Goal: Information Seeking & Learning: Learn about a topic

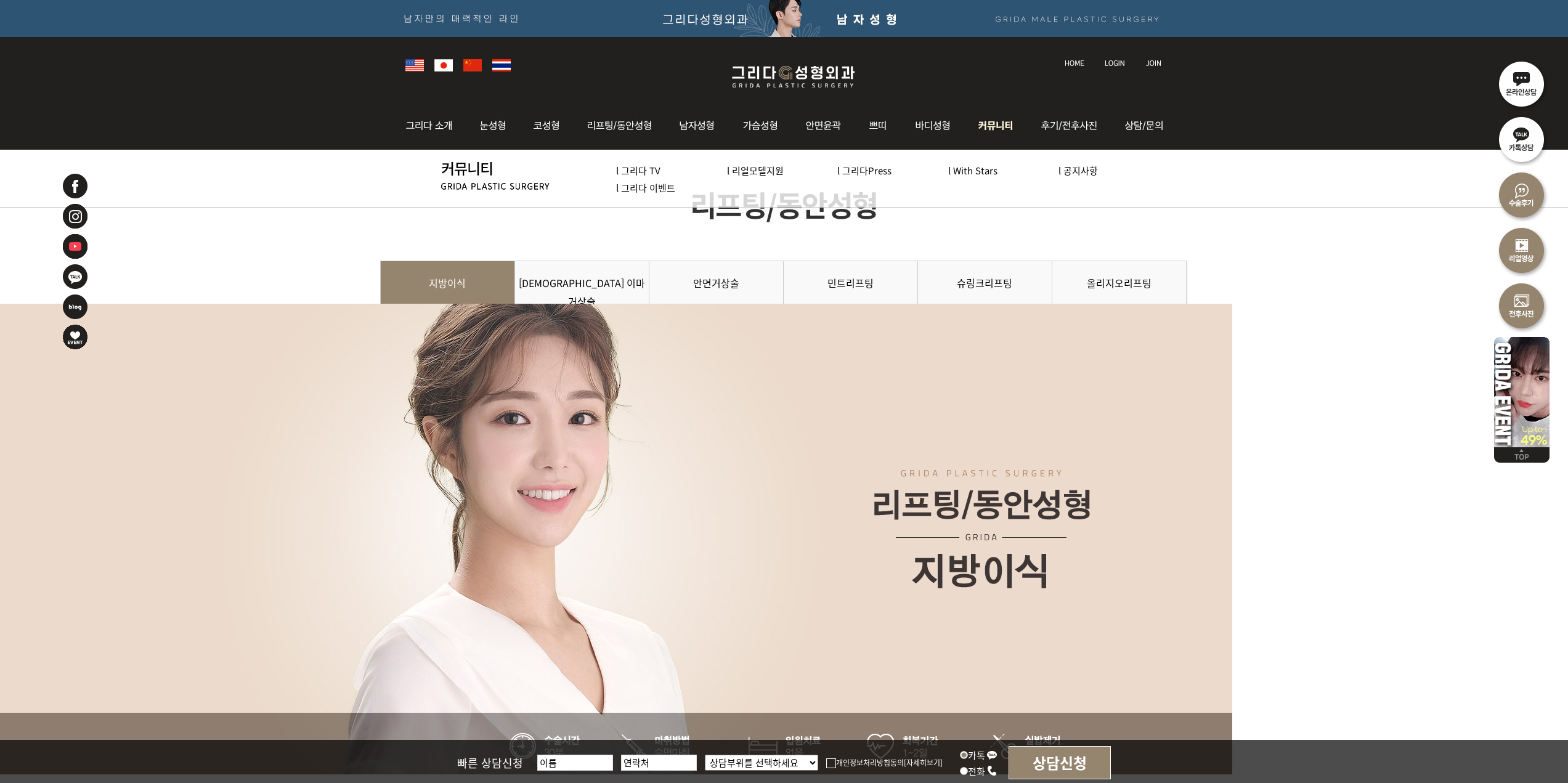
click at [1011, 121] on img at bounding box center [996, 126] width 63 height 48
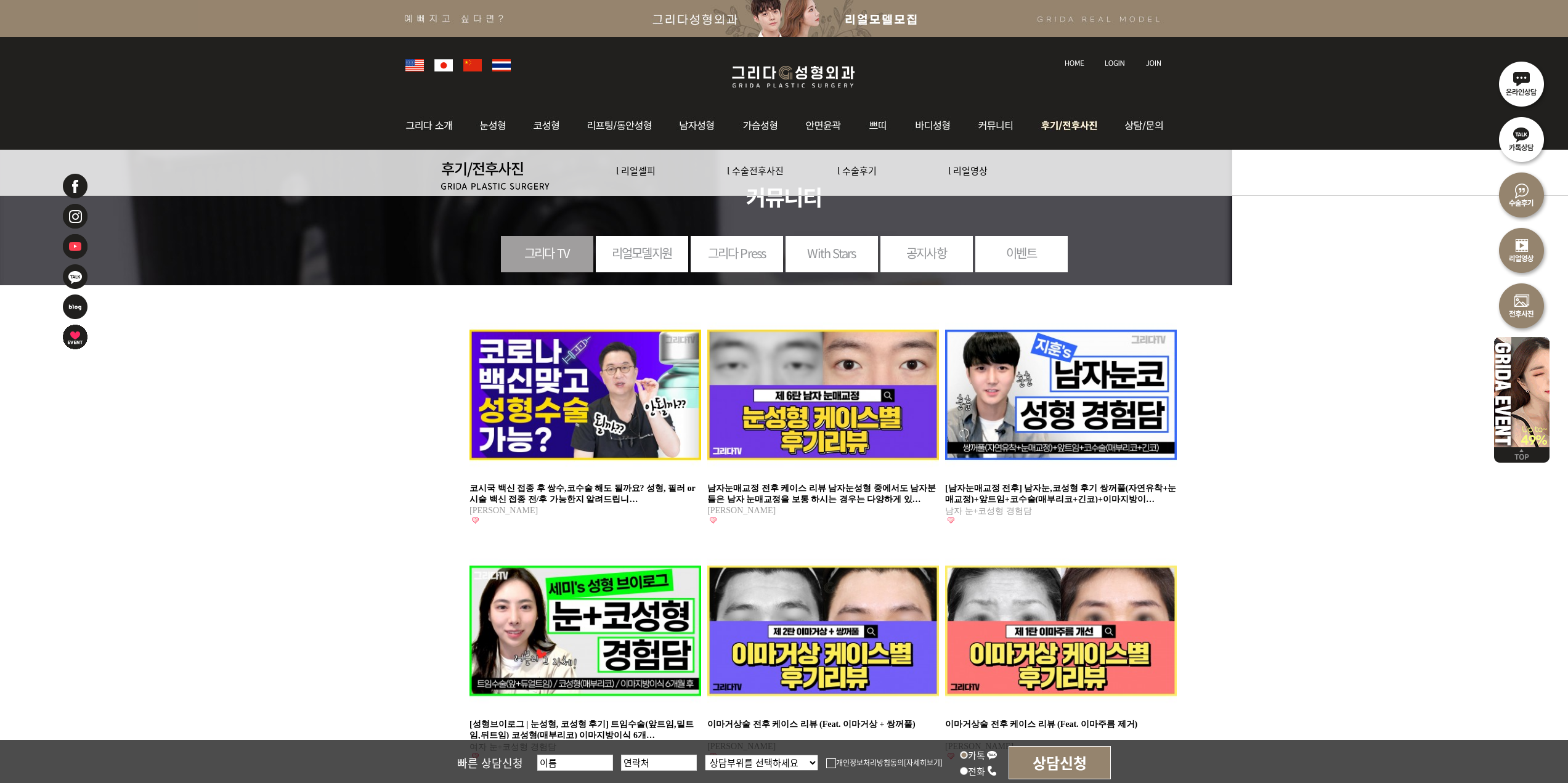
click at [1053, 121] on img at bounding box center [1071, 126] width 86 height 48
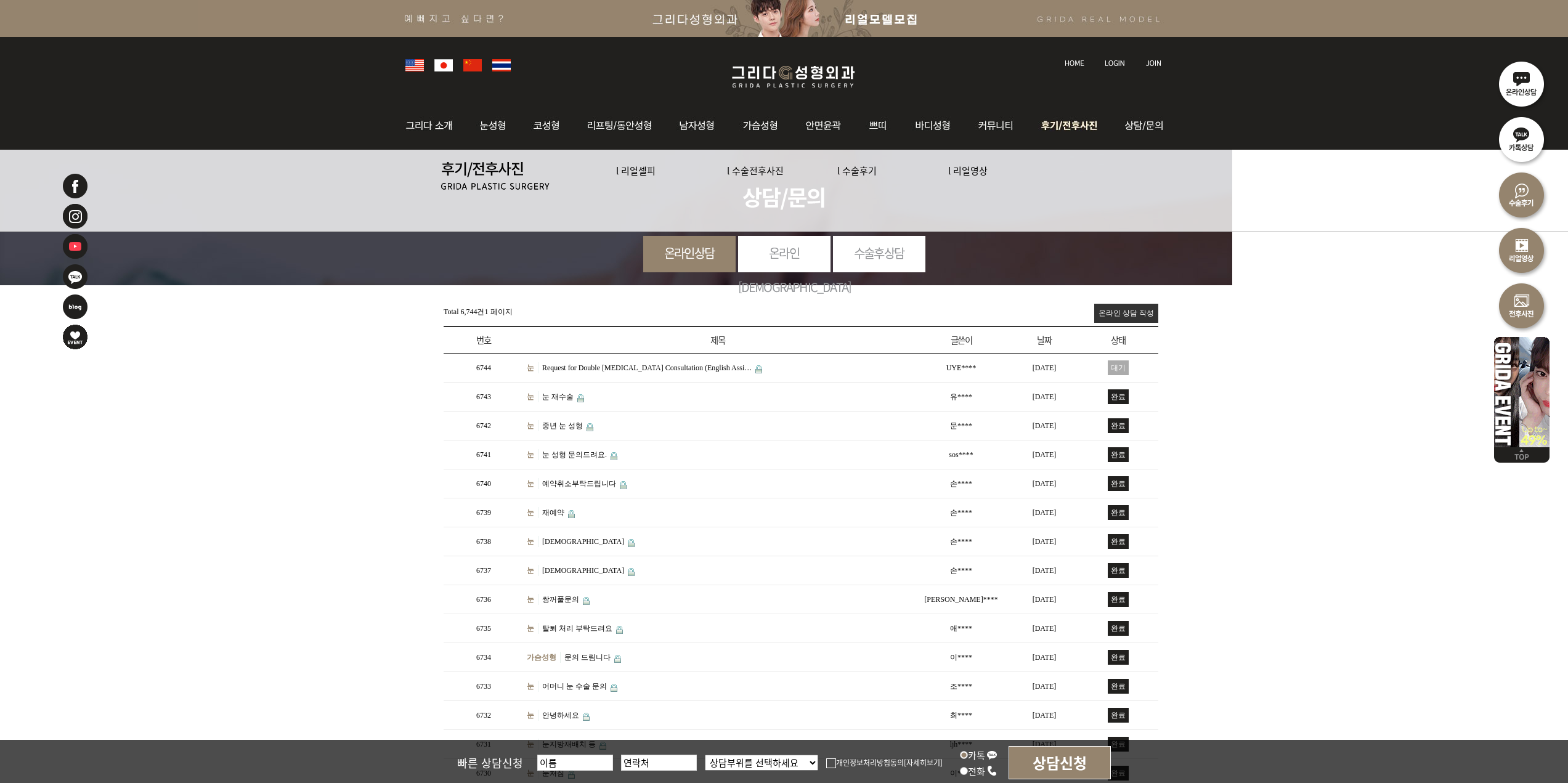
click at [1099, 127] on img at bounding box center [1071, 126] width 86 height 48
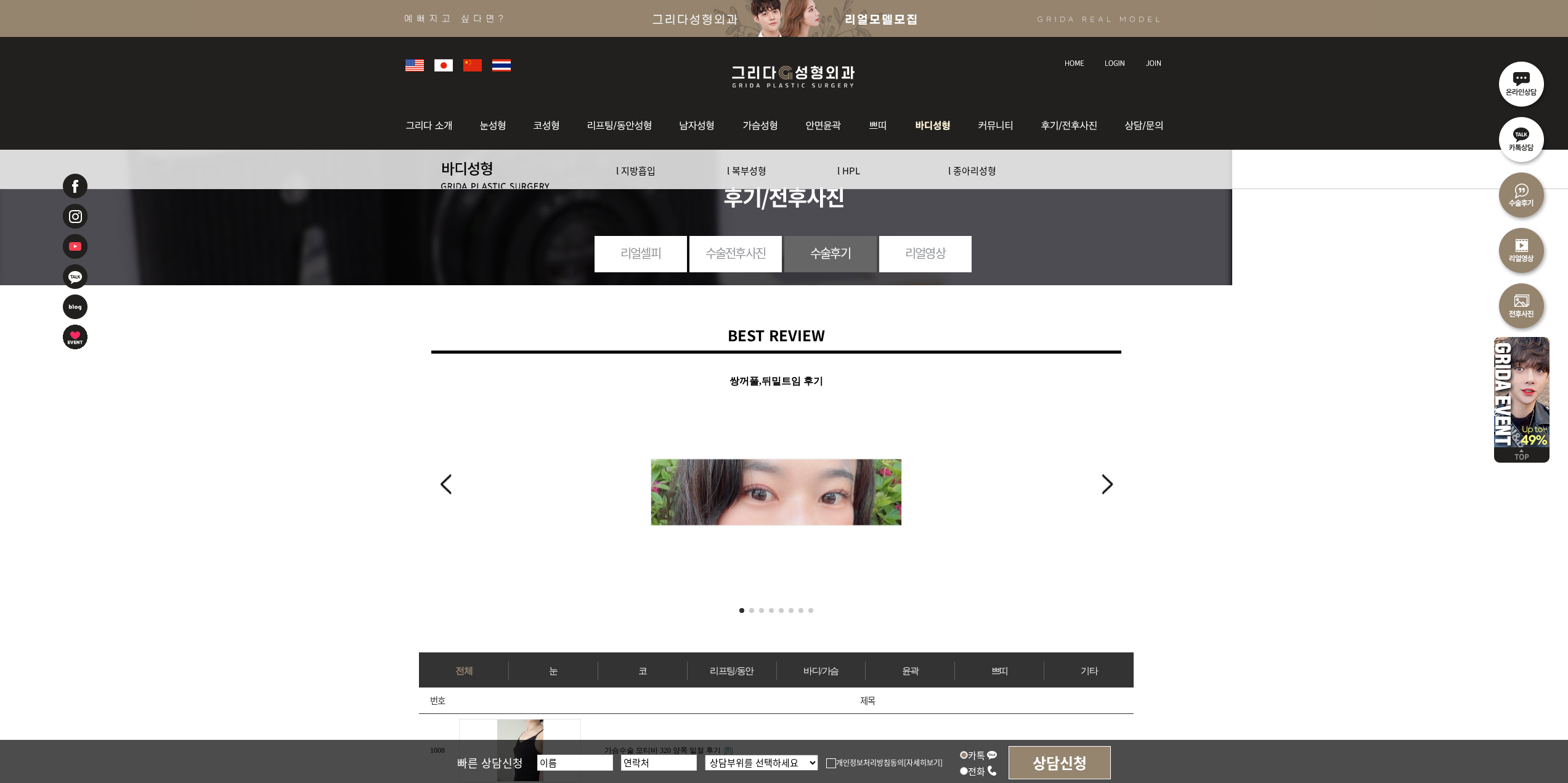
click at [913, 126] on img at bounding box center [933, 126] width 63 height 48
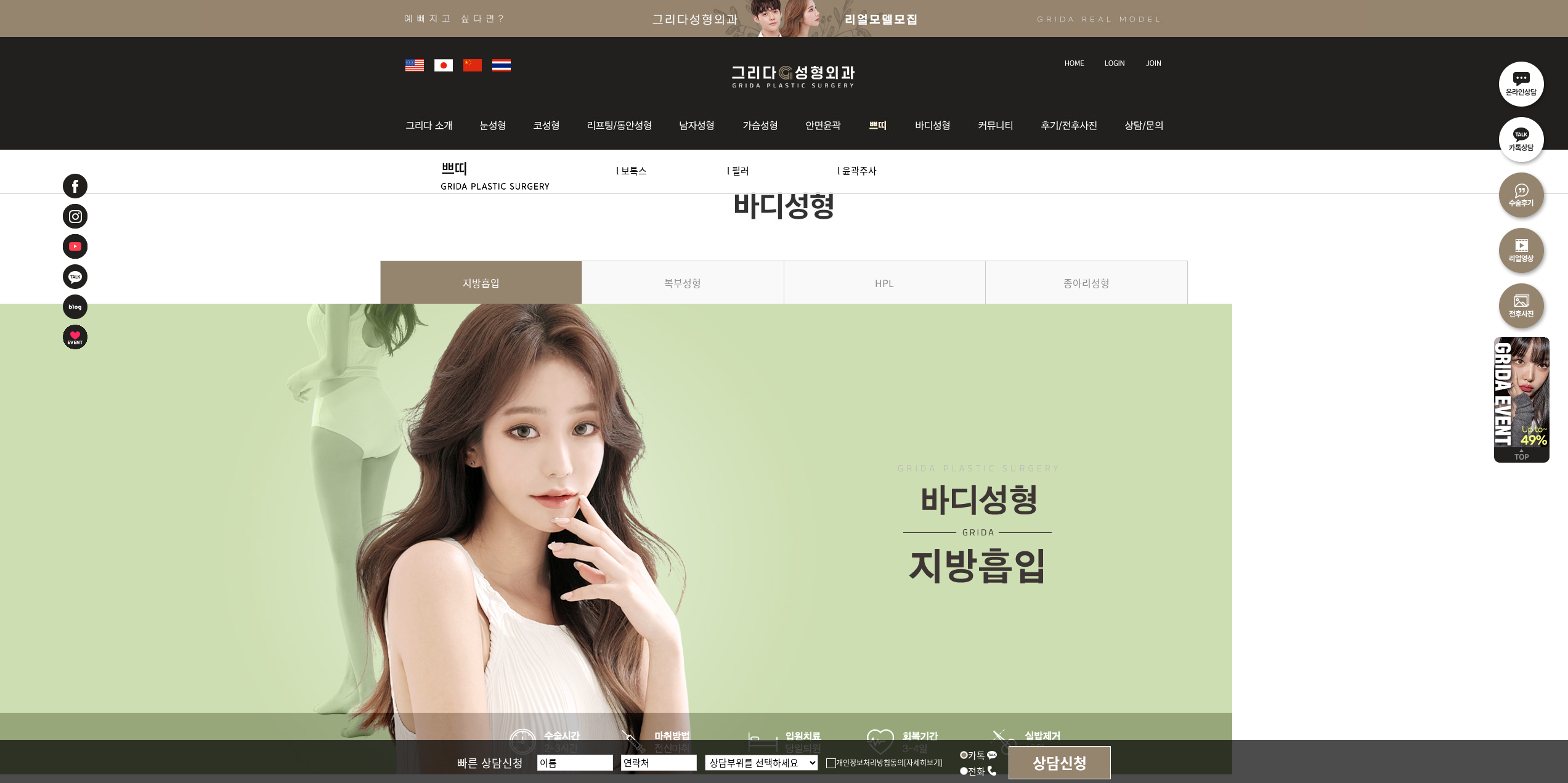
click at [868, 126] on img at bounding box center [878, 126] width 45 height 48
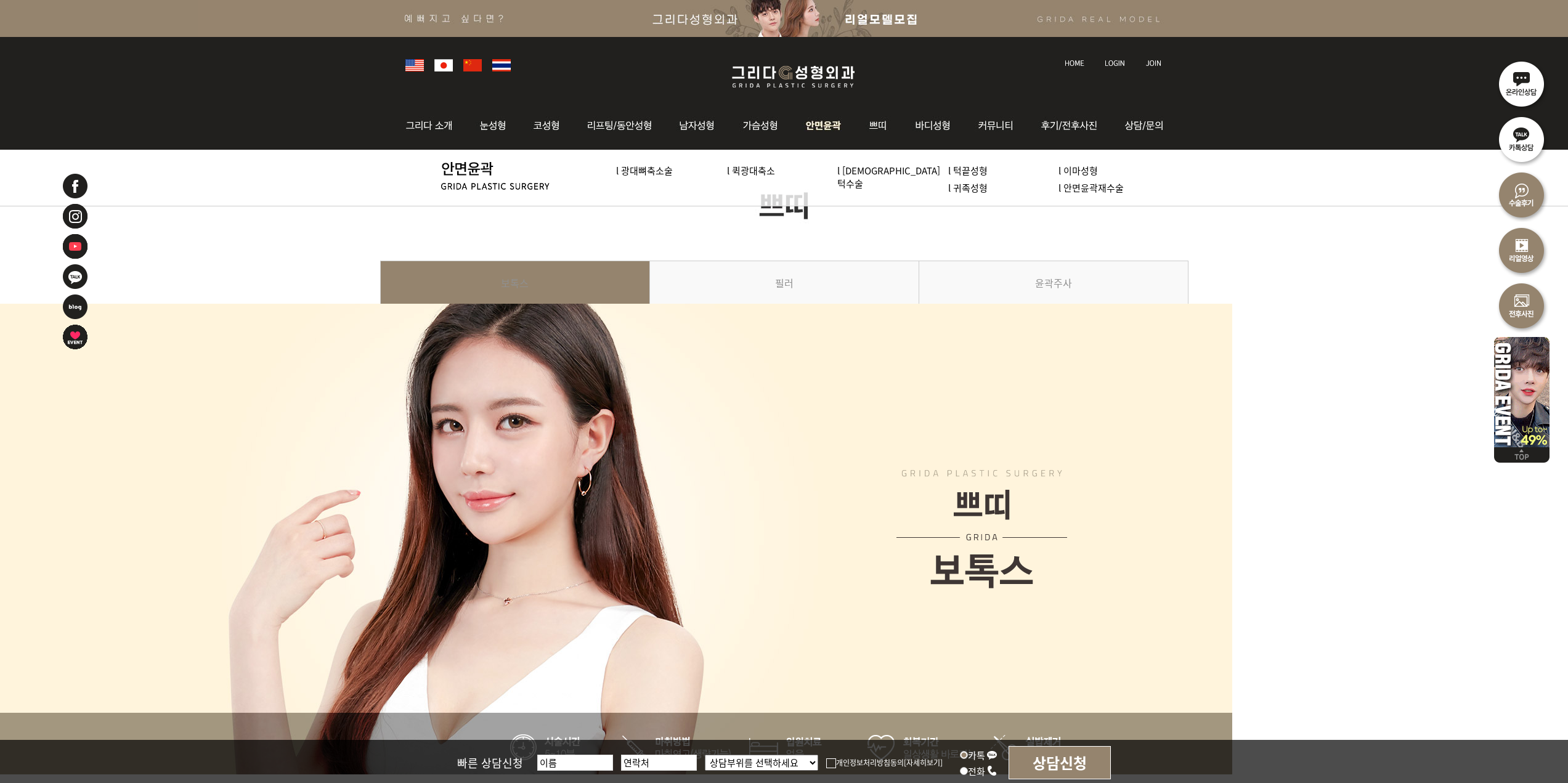
click at [817, 127] on img at bounding box center [824, 126] width 63 height 48
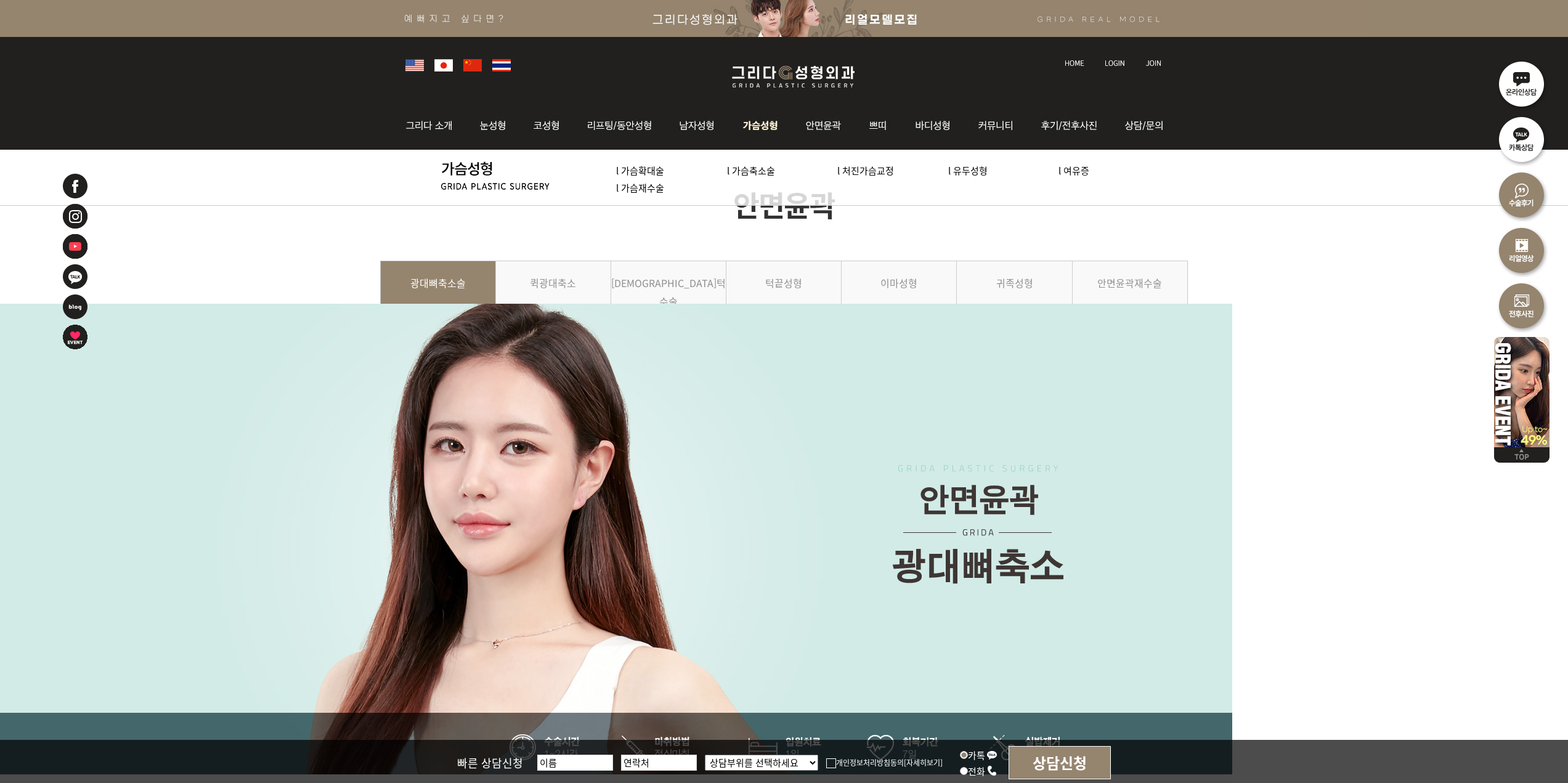
click at [768, 132] on img at bounding box center [761, 126] width 63 height 48
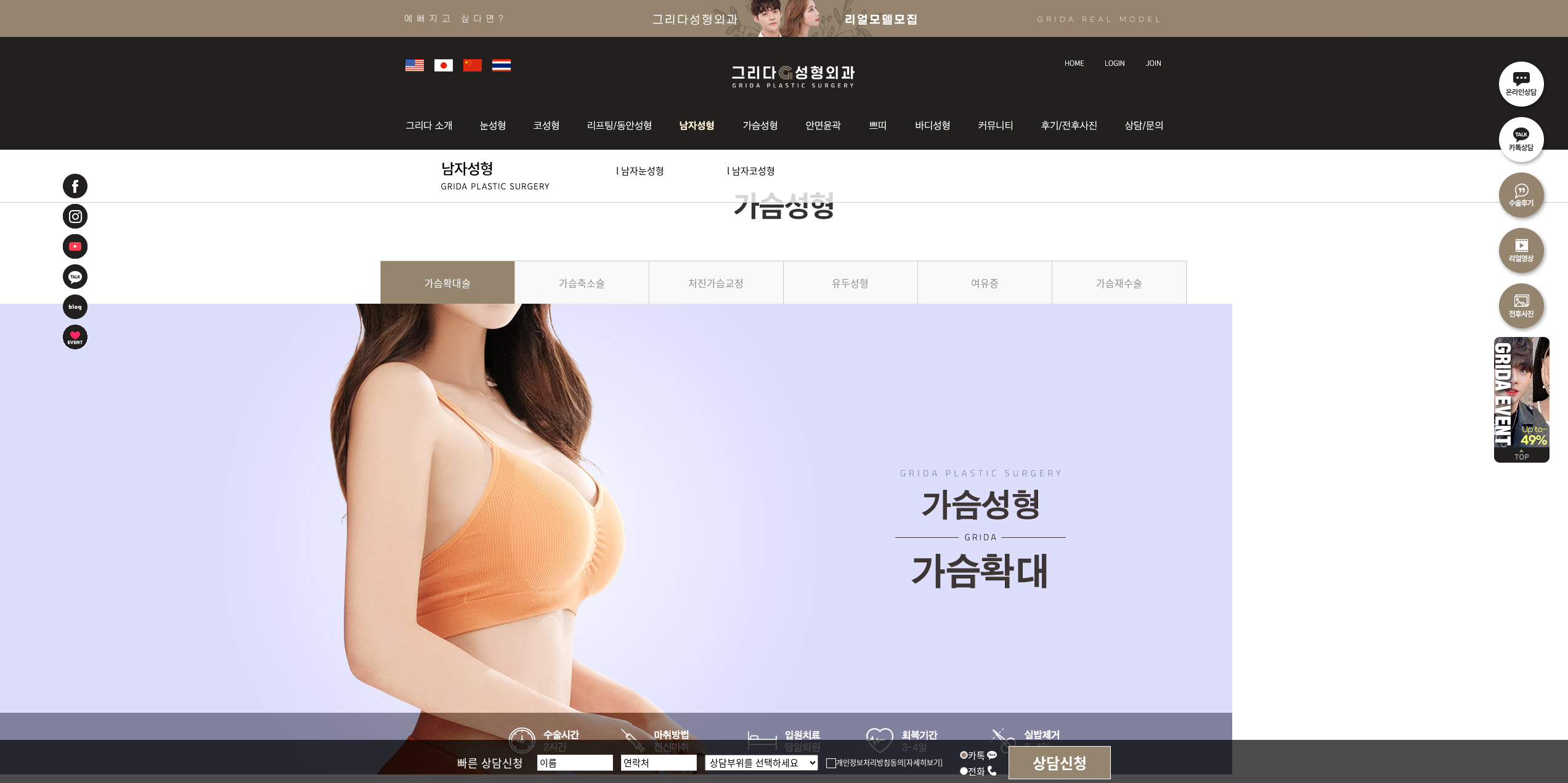
click at [699, 132] on img at bounding box center [699, 126] width 63 height 48
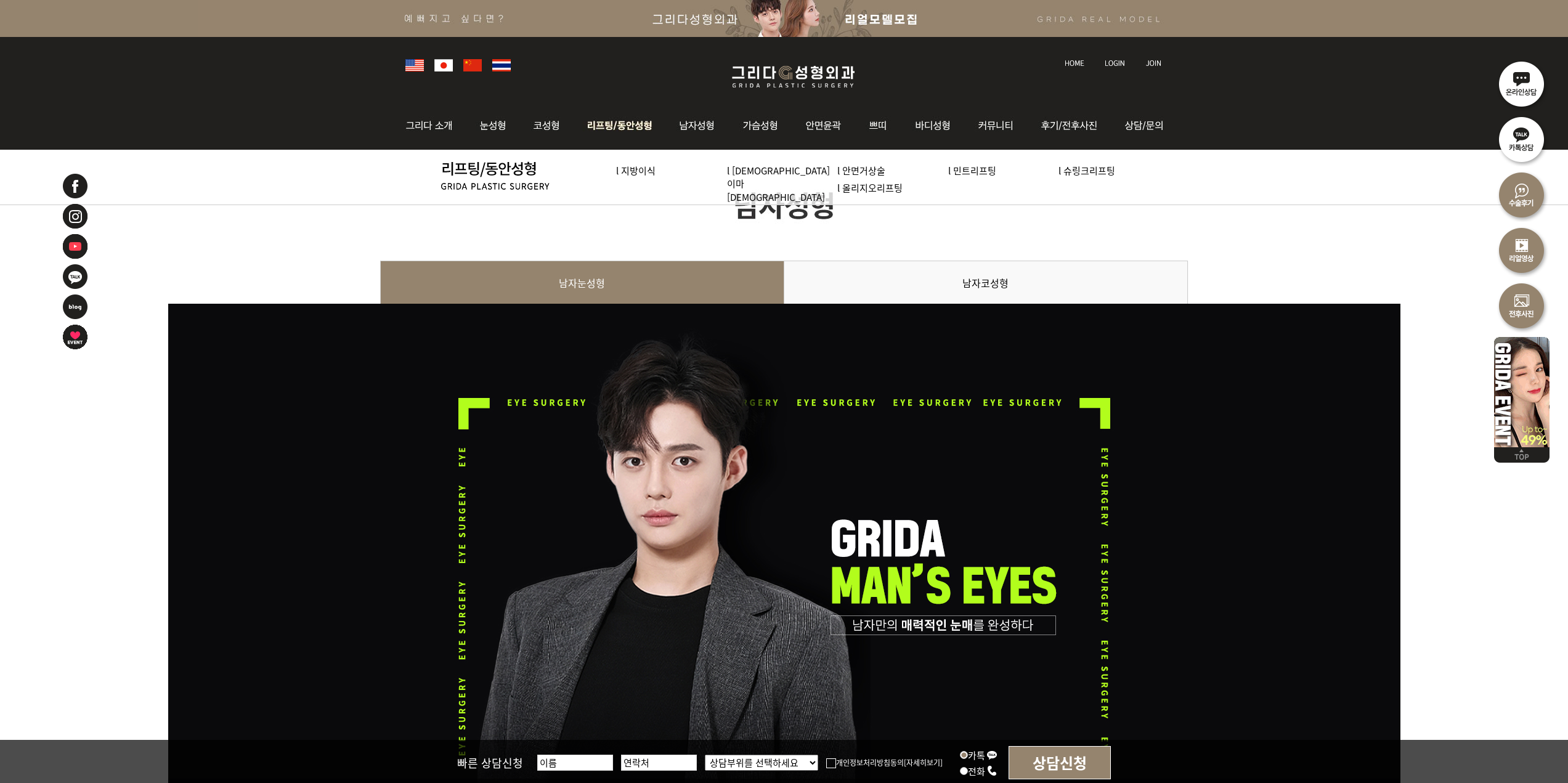
click at [655, 135] on img at bounding box center [620, 126] width 93 height 48
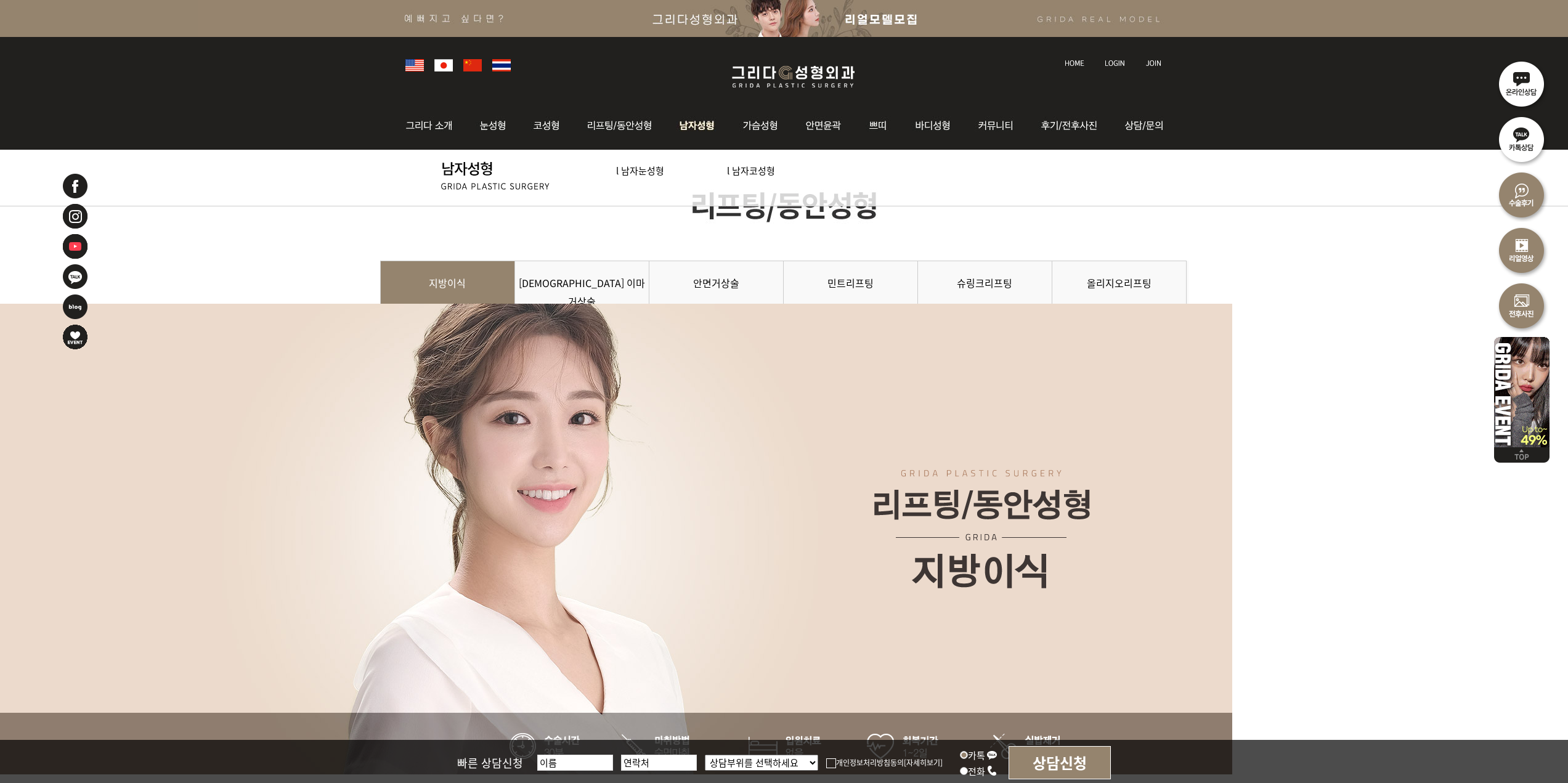
click at [698, 136] on img at bounding box center [699, 126] width 63 height 48
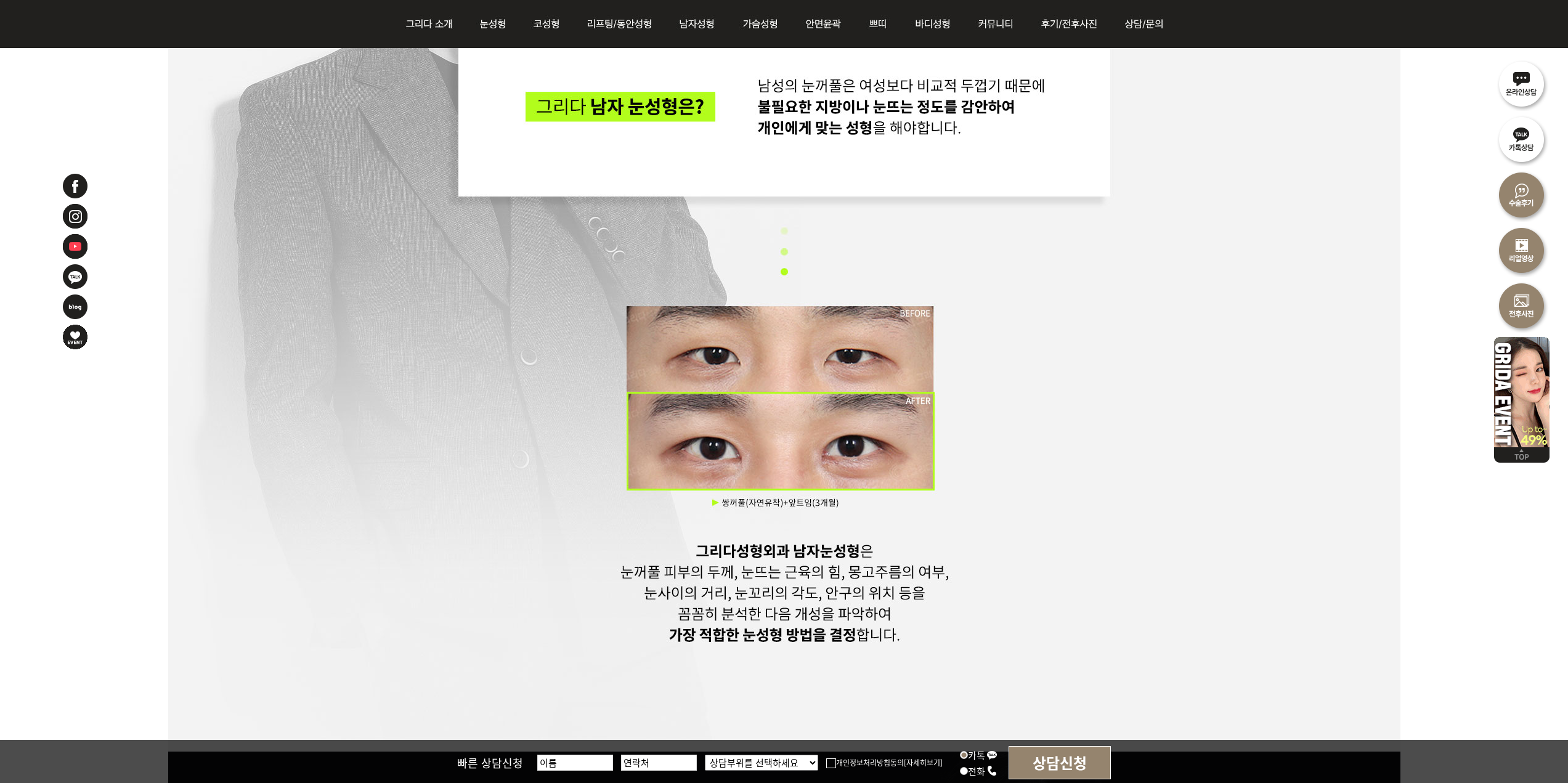
scroll to position [986, 0]
